Goal: Transaction & Acquisition: Obtain resource

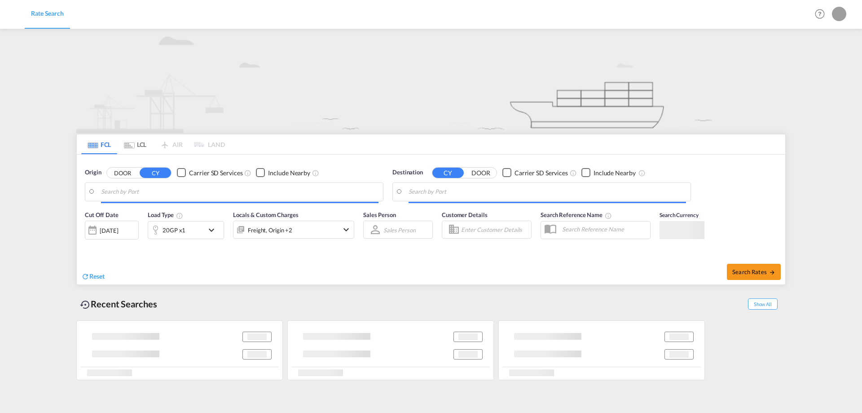
type input "[GEOGRAPHIC_DATA], NLRTM"
type input "[GEOGRAPHIC_DATA], TNTUN"
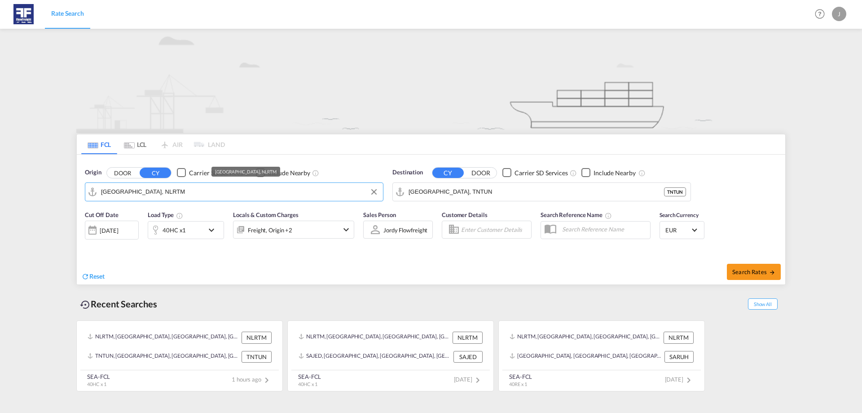
click at [237, 199] on md-autocomplete-wrap "[GEOGRAPHIC_DATA], NLRTM" at bounding box center [240, 194] width 278 height 18
click at [236, 199] on md-autocomplete-wrap "[GEOGRAPHIC_DATA], NLRTM" at bounding box center [240, 194] width 278 height 18
click at [222, 195] on input "[GEOGRAPHIC_DATA], NLRTM" at bounding box center [240, 191] width 278 height 13
click at [203, 209] on div "[GEOGRAPHIC_DATA] [GEOGRAPHIC_DATA] PLGDY" at bounding box center [170, 216] width 171 height 27
type input "[GEOGRAPHIC_DATA], PLGDY"
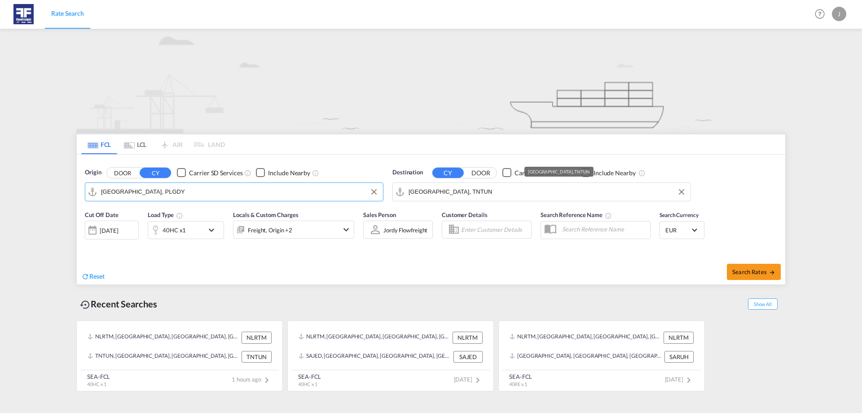
click at [427, 189] on input "[GEOGRAPHIC_DATA], TNTUN" at bounding box center [548, 191] width 278 height 13
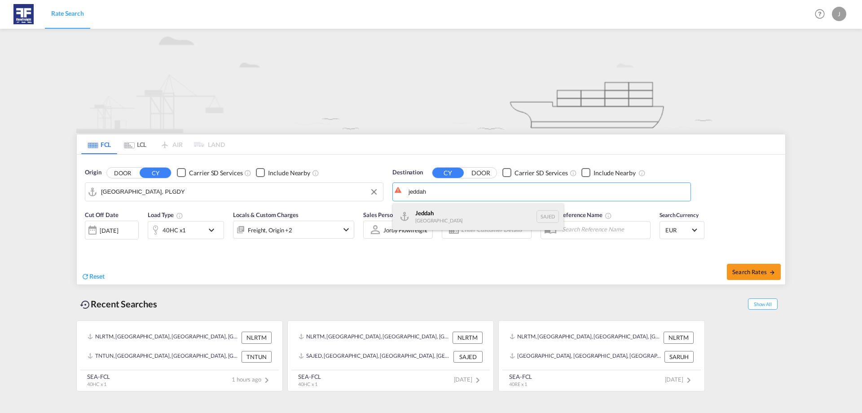
click at [427, 211] on div "Jeddah [GEOGRAPHIC_DATA] SAJED" at bounding box center [478, 216] width 171 height 27
type input "Jeddah, SAJED"
click at [427, 278] on button "Search Rates" at bounding box center [754, 272] width 54 height 16
type input "PLGDY to SAJED / [DATE]"
